Goal: Task Accomplishment & Management: Manage account settings

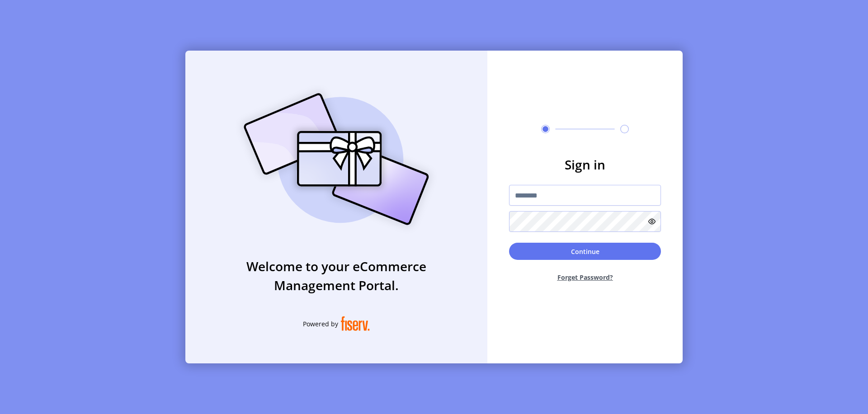
click at [585, 195] on input "text" at bounding box center [585, 195] width 152 height 21
type input "**********"
click at [585, 251] on button "Continue" at bounding box center [585, 251] width 152 height 17
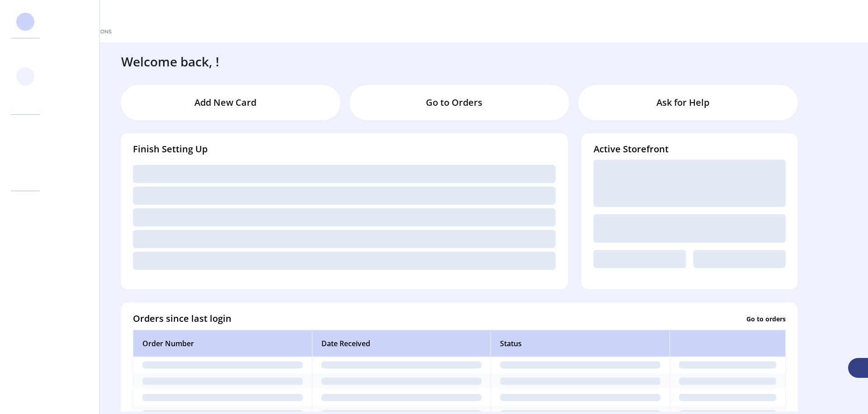
click at [25, 76] on svg-icon at bounding box center [25, 76] width 14 height 14
